Goal: Find specific page/section: Find specific page/section

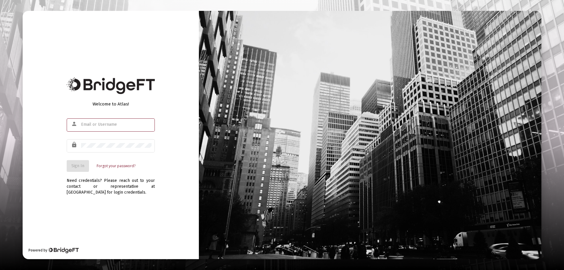
click at [91, 121] on div at bounding box center [116, 124] width 71 height 14
click at [94, 125] on input "text" at bounding box center [116, 124] width 71 height 5
type input "[PERSON_NAME][EMAIL_ADDRESS][DOMAIN_NAME]"
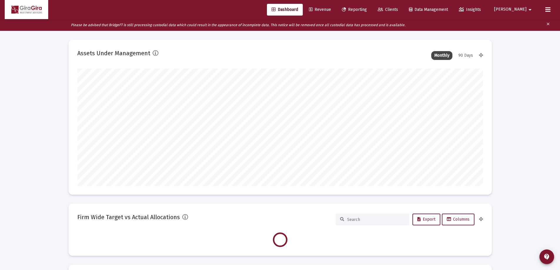
scroll to position [118, 218]
type input "[DATE]"
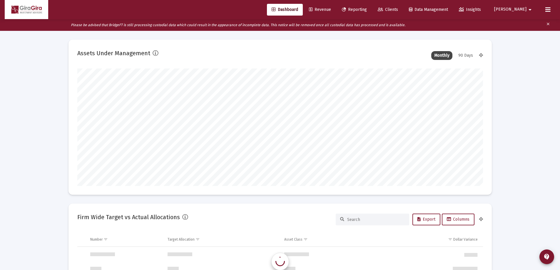
scroll to position [564, 0]
click at [367, 10] on span "Reporting" at bounding box center [354, 9] width 25 height 5
